Goal: Information Seeking & Learning: Learn about a topic

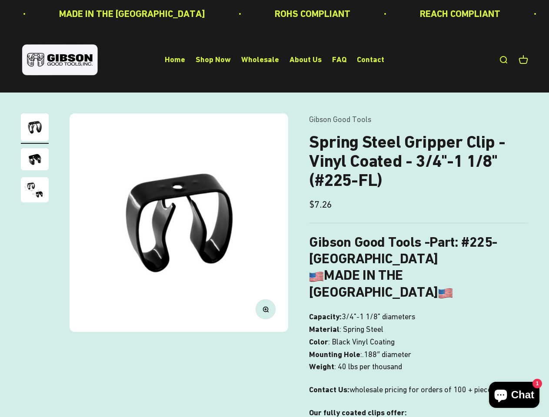
click at [274, 209] on img at bounding box center [179, 222] width 219 height 219
click at [179, 223] on img at bounding box center [179, 222] width 219 height 219
click at [266, 310] on icon "button" at bounding box center [265, 309] width 2 height 2
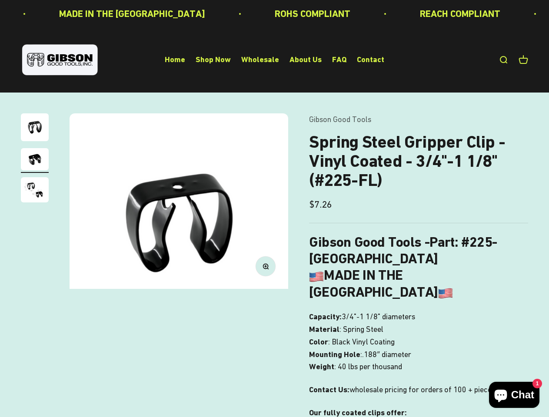
click at [35, 129] on img "Go to item 1" at bounding box center [35, 127] width 28 height 28
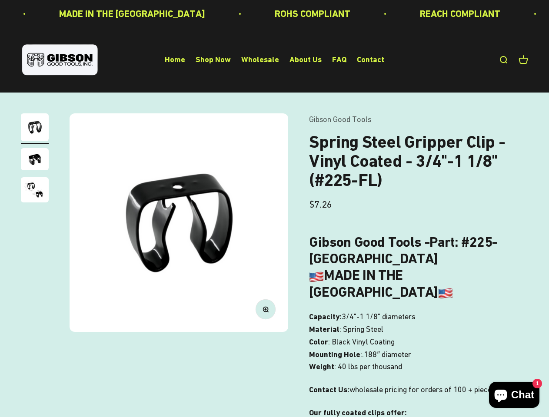
click at [35, 160] on img "Go to item 2" at bounding box center [35, 159] width 28 height 22
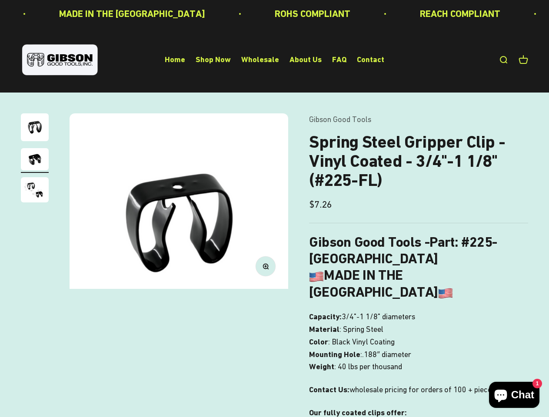
click at [35, 191] on img "Go to item 3" at bounding box center [35, 189] width 28 height 25
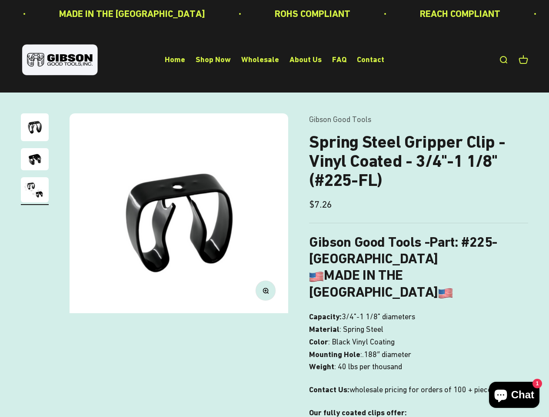
scroll to position [0, 448]
